Goal: Complete application form

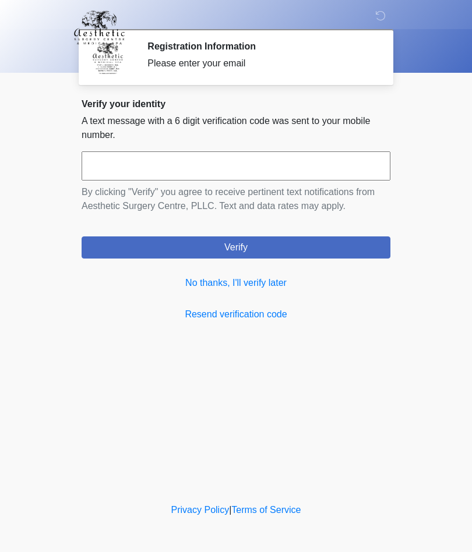
click at [274, 288] on link "No thanks, I'll verify later" at bounding box center [236, 283] width 309 height 14
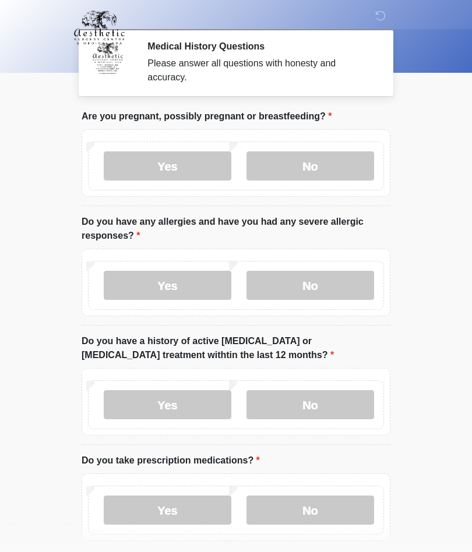
click at [311, 161] on label "No" at bounding box center [309, 165] width 127 height 29
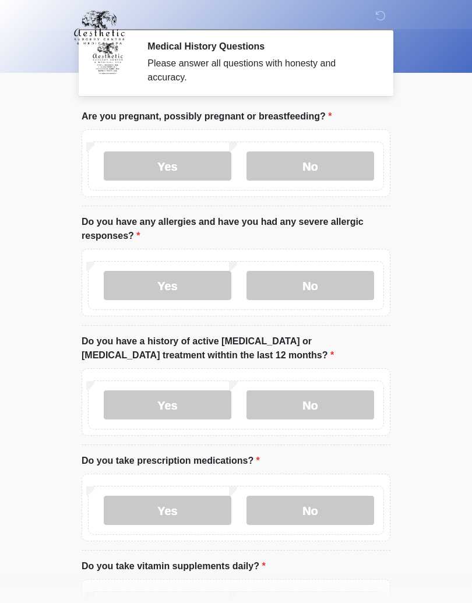
click at [333, 277] on label "No" at bounding box center [309, 285] width 127 height 29
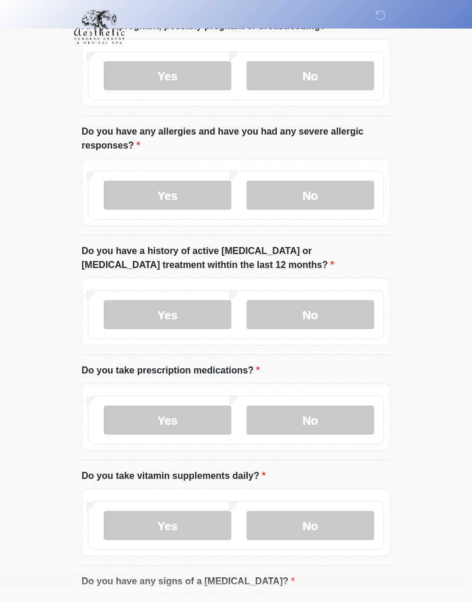
scroll to position [96, 0]
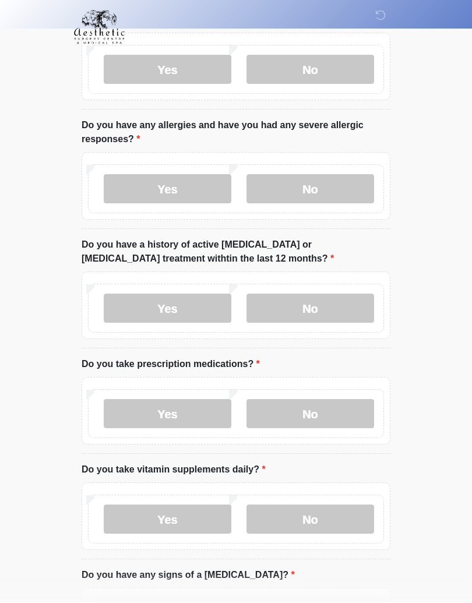
click at [311, 300] on label "No" at bounding box center [309, 308] width 127 height 29
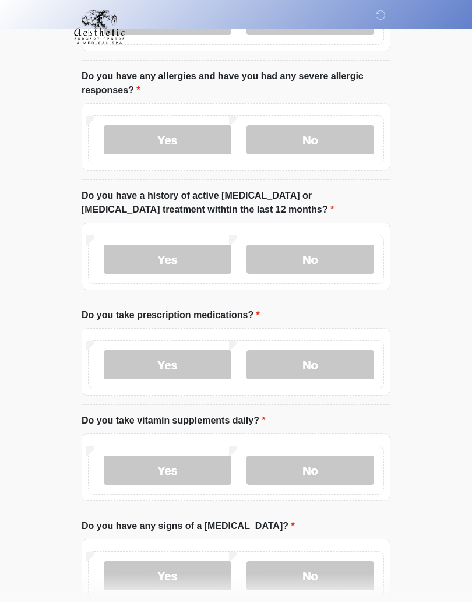
scroll to position [146, 0]
click at [312, 350] on label "No" at bounding box center [309, 364] width 127 height 29
click at [286, 464] on label "No" at bounding box center [309, 469] width 127 height 29
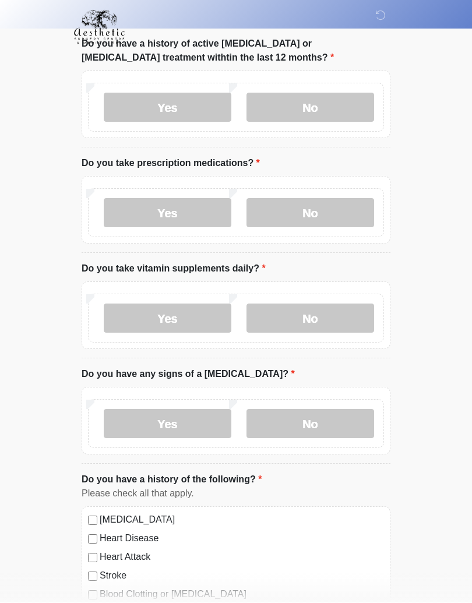
click at [306, 417] on label "No" at bounding box center [309, 423] width 127 height 29
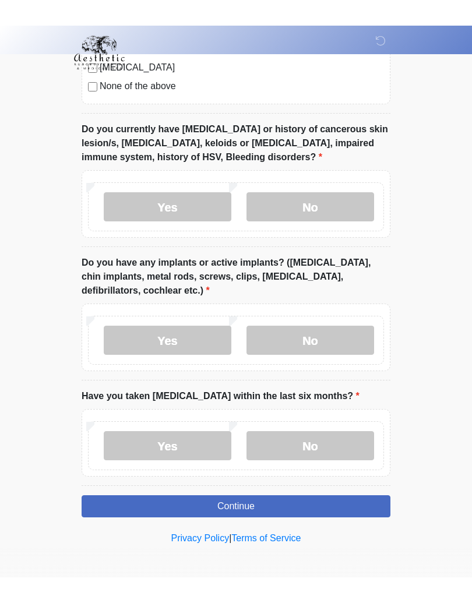
scroll to position [910, 0]
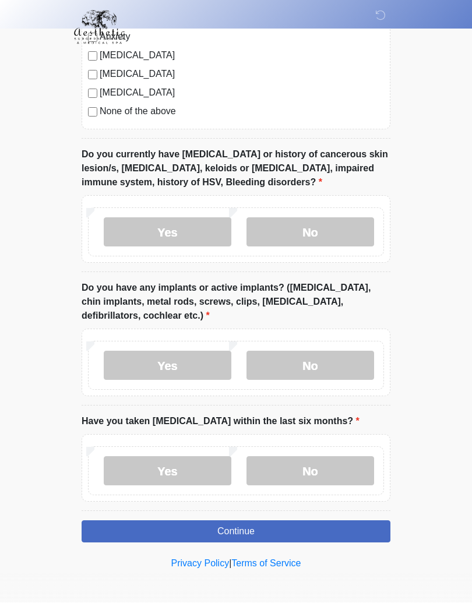
click at [352, 219] on label "No" at bounding box center [309, 232] width 127 height 29
click at [330, 360] on label "No" at bounding box center [309, 365] width 127 height 29
click at [339, 464] on label "No" at bounding box center [309, 470] width 127 height 29
click at [341, 529] on button "Continue" at bounding box center [236, 531] width 309 height 22
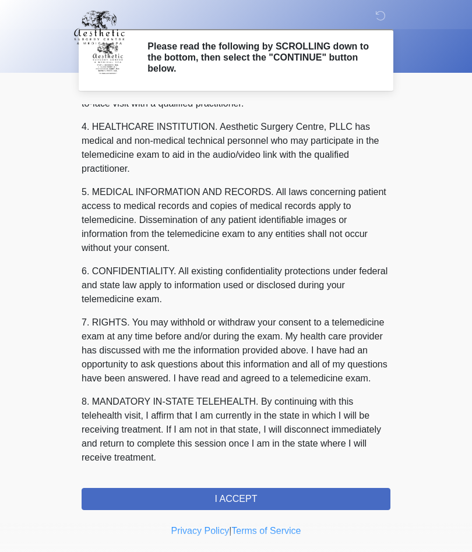
scroll to position [320, 0]
click at [369, 497] on button "I ACCEPT" at bounding box center [236, 499] width 309 height 22
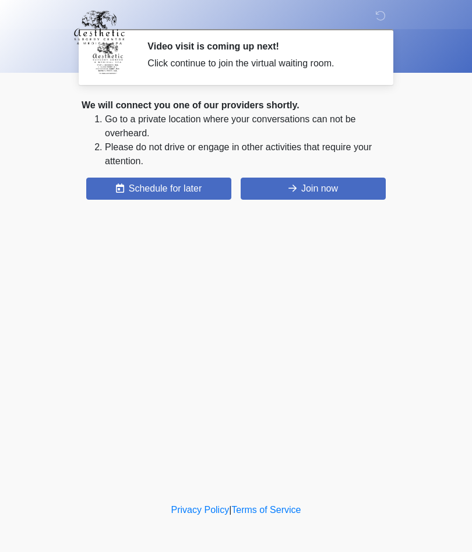
click at [359, 191] on button "Join now" at bounding box center [312, 189] width 145 height 22
